Goal: Navigation & Orientation: Find specific page/section

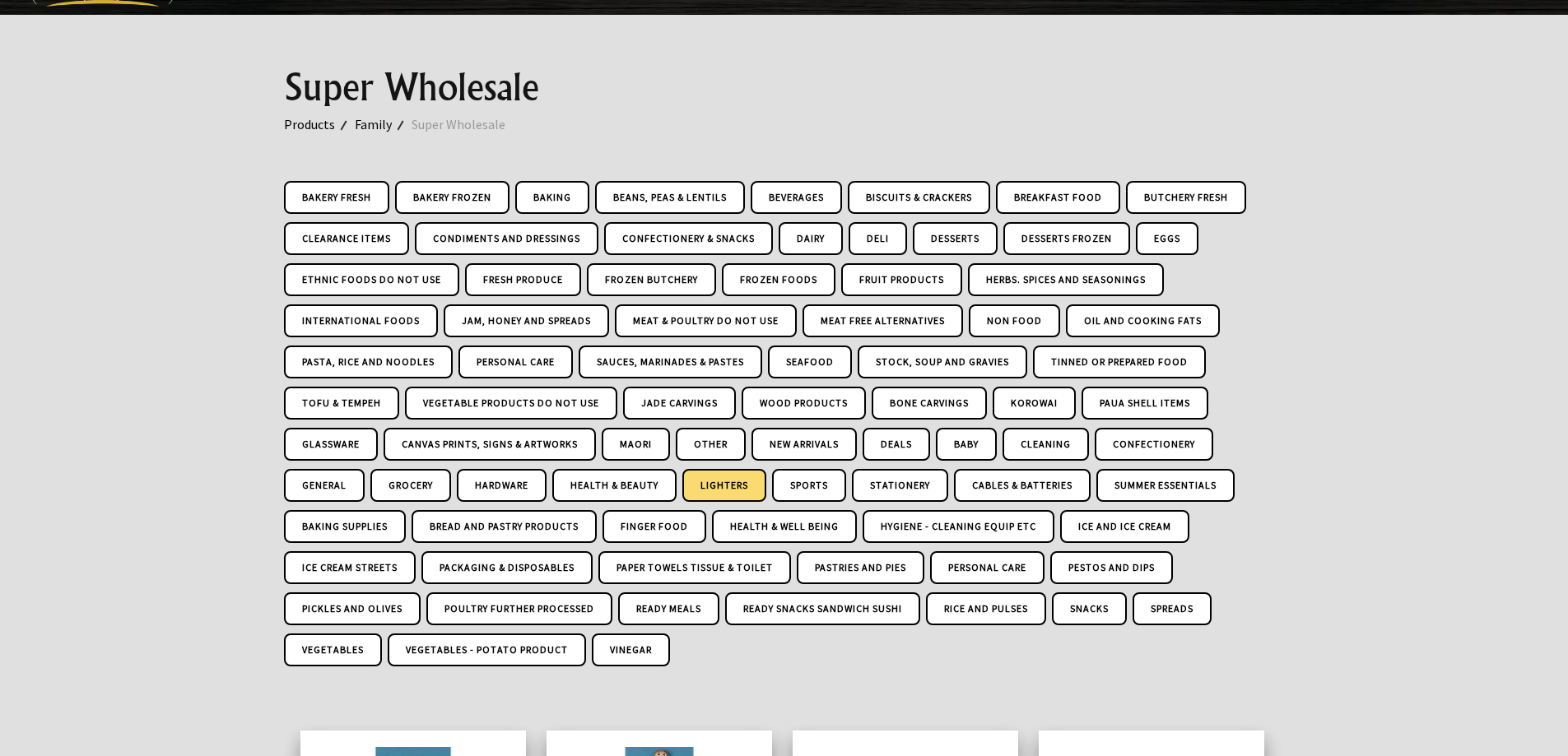
scroll to position [164, 0]
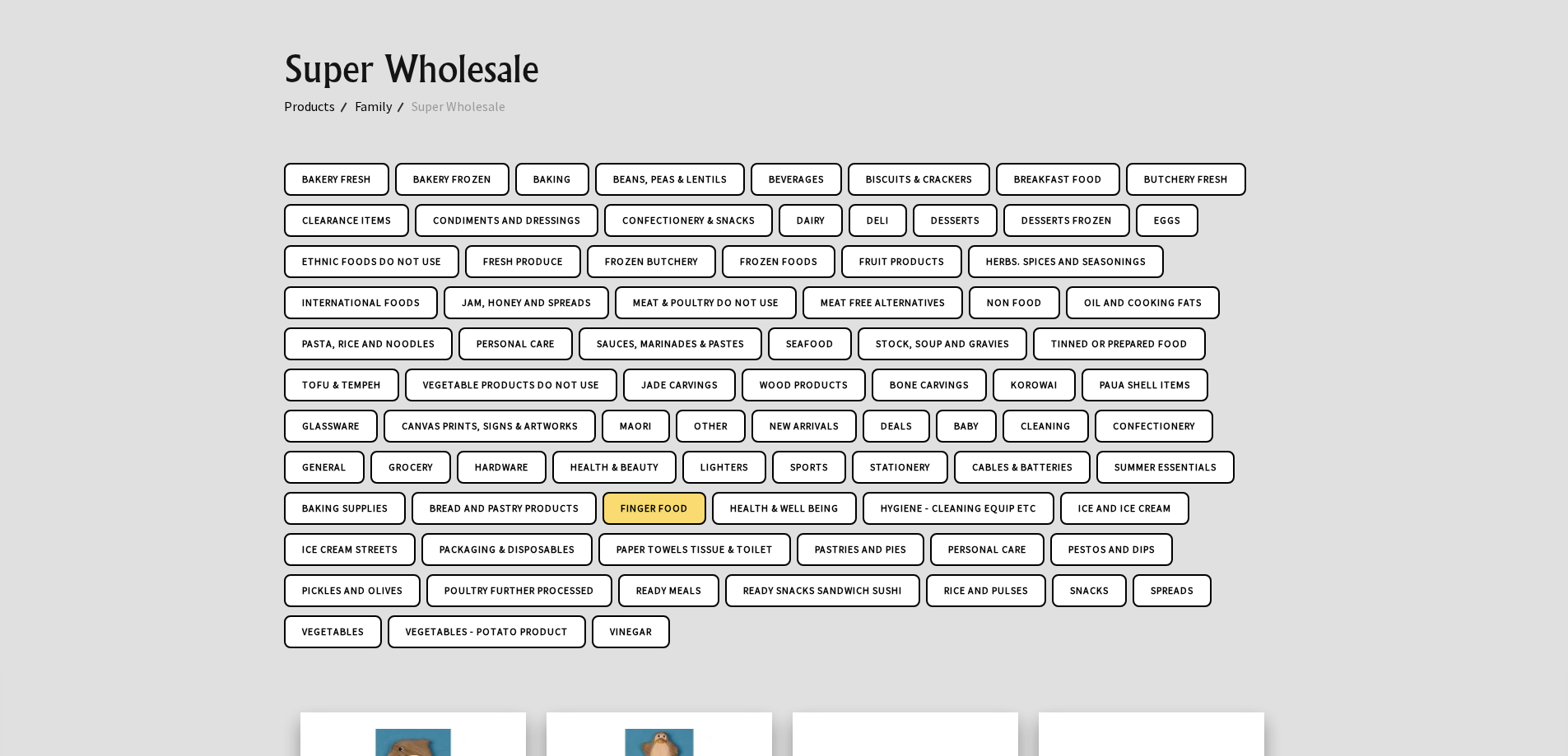
click at [636, 506] on link "Finger Food" at bounding box center [654, 509] width 103 height 33
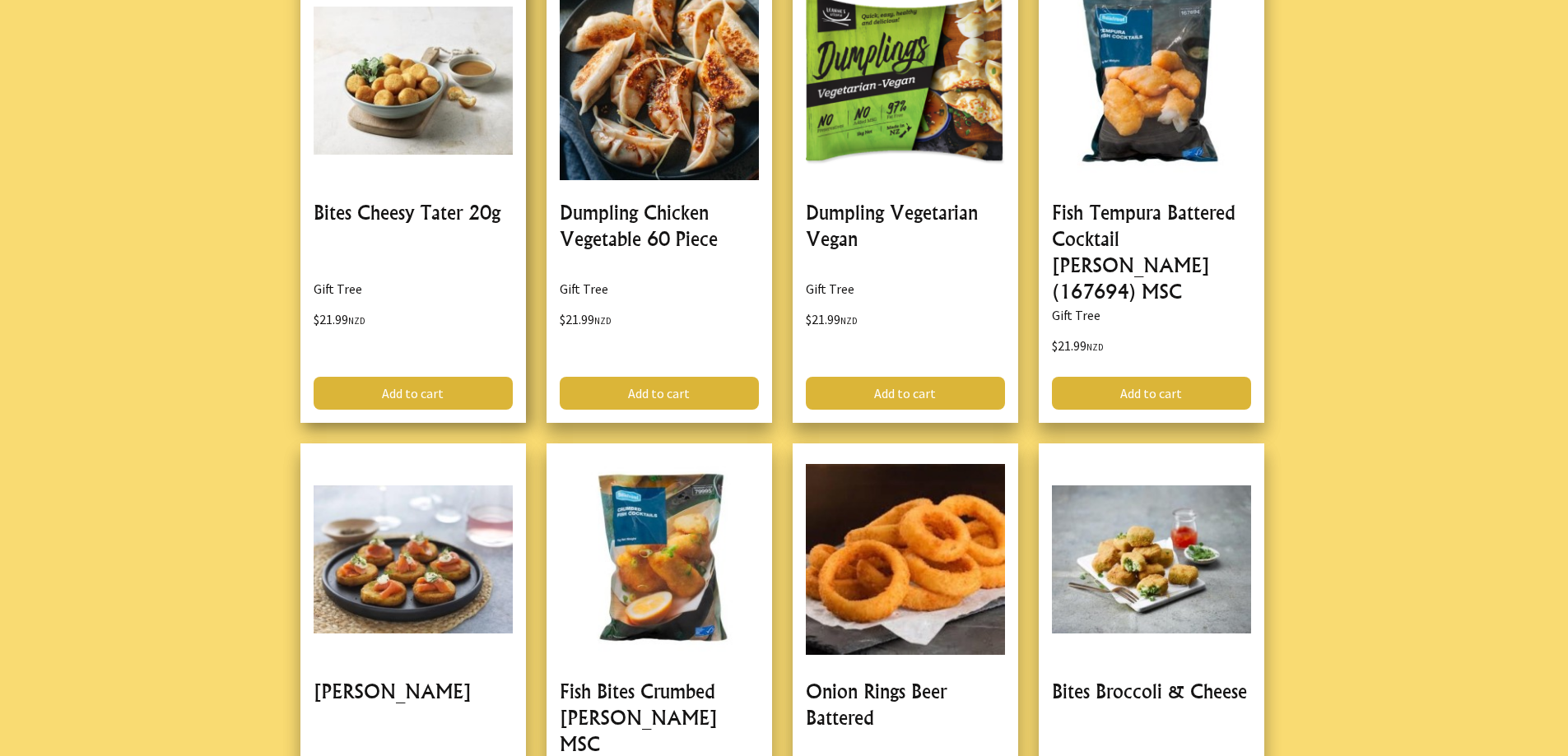
scroll to position [2881, 0]
